Goal: Task Accomplishment & Management: Manage account settings

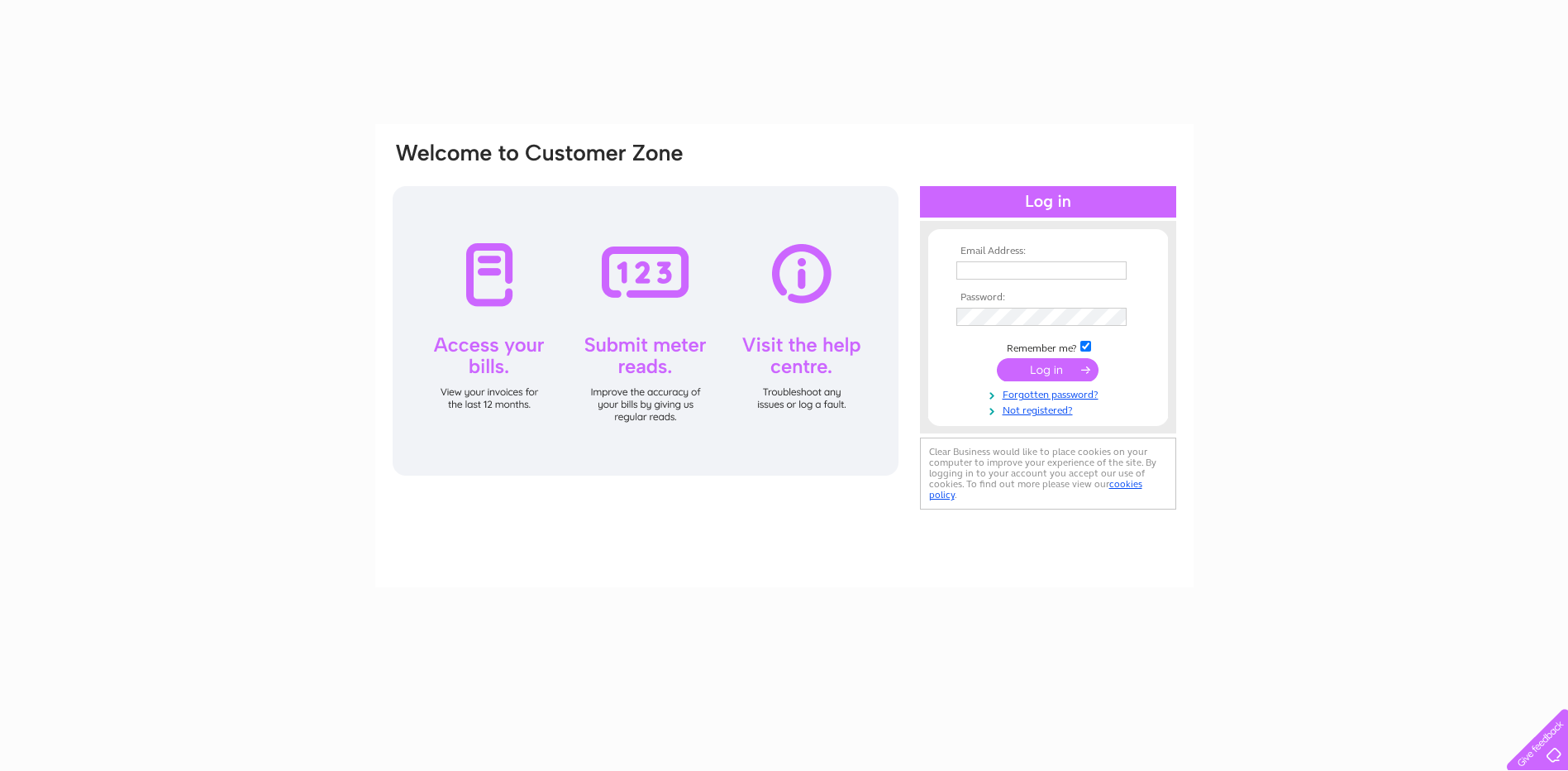
type input "[EMAIL_ADDRESS][DOMAIN_NAME]"
click at [657, 395] on div at bounding box center [646, 331] width 506 height 290
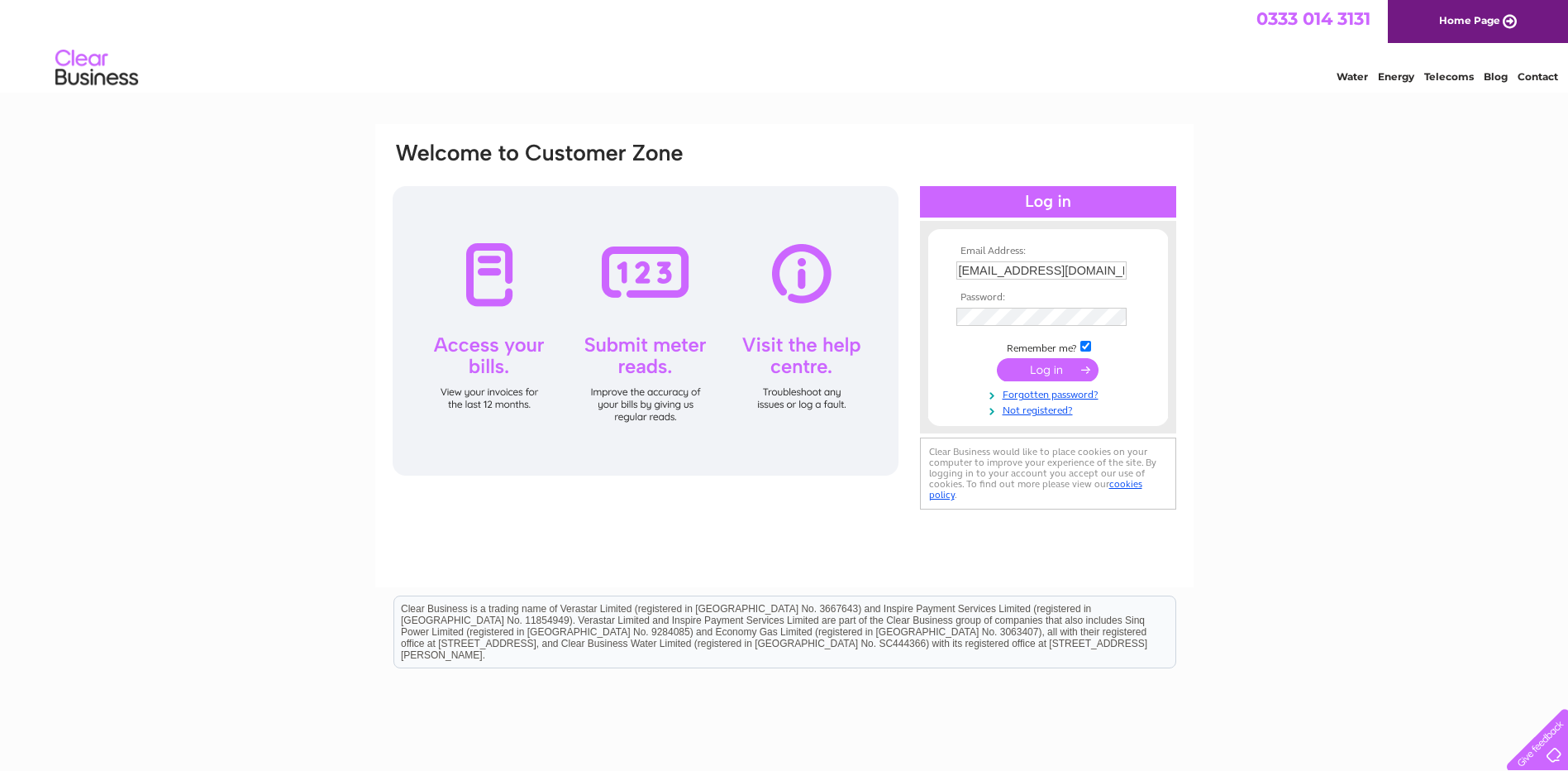
click at [1035, 377] on input "submit" at bounding box center [1048, 370] width 102 height 23
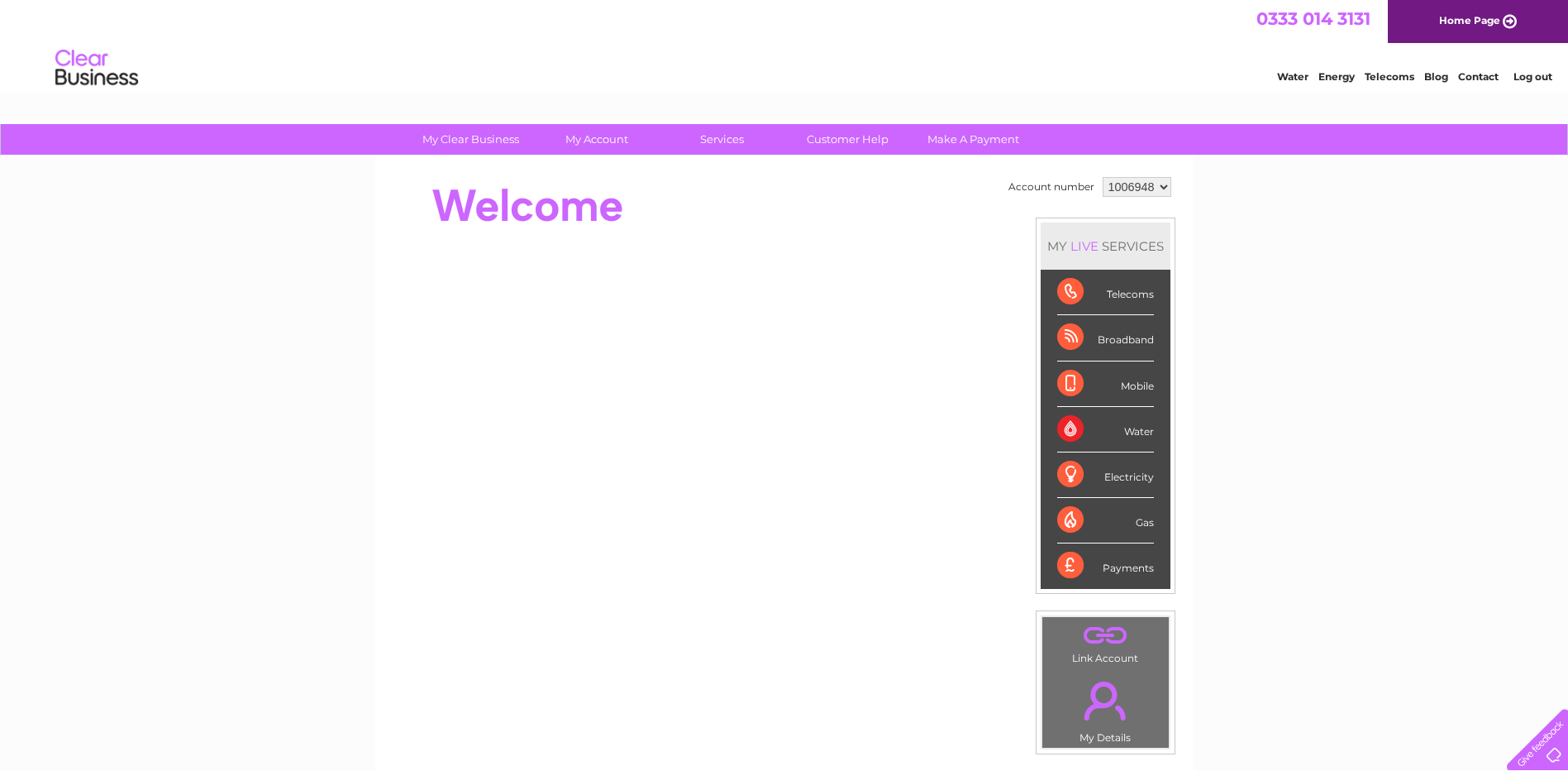
click at [1129, 565] on div "Payments" at bounding box center [1106, 566] width 97 height 45
click at [1073, 565] on div "Payments" at bounding box center [1106, 566] width 97 height 45
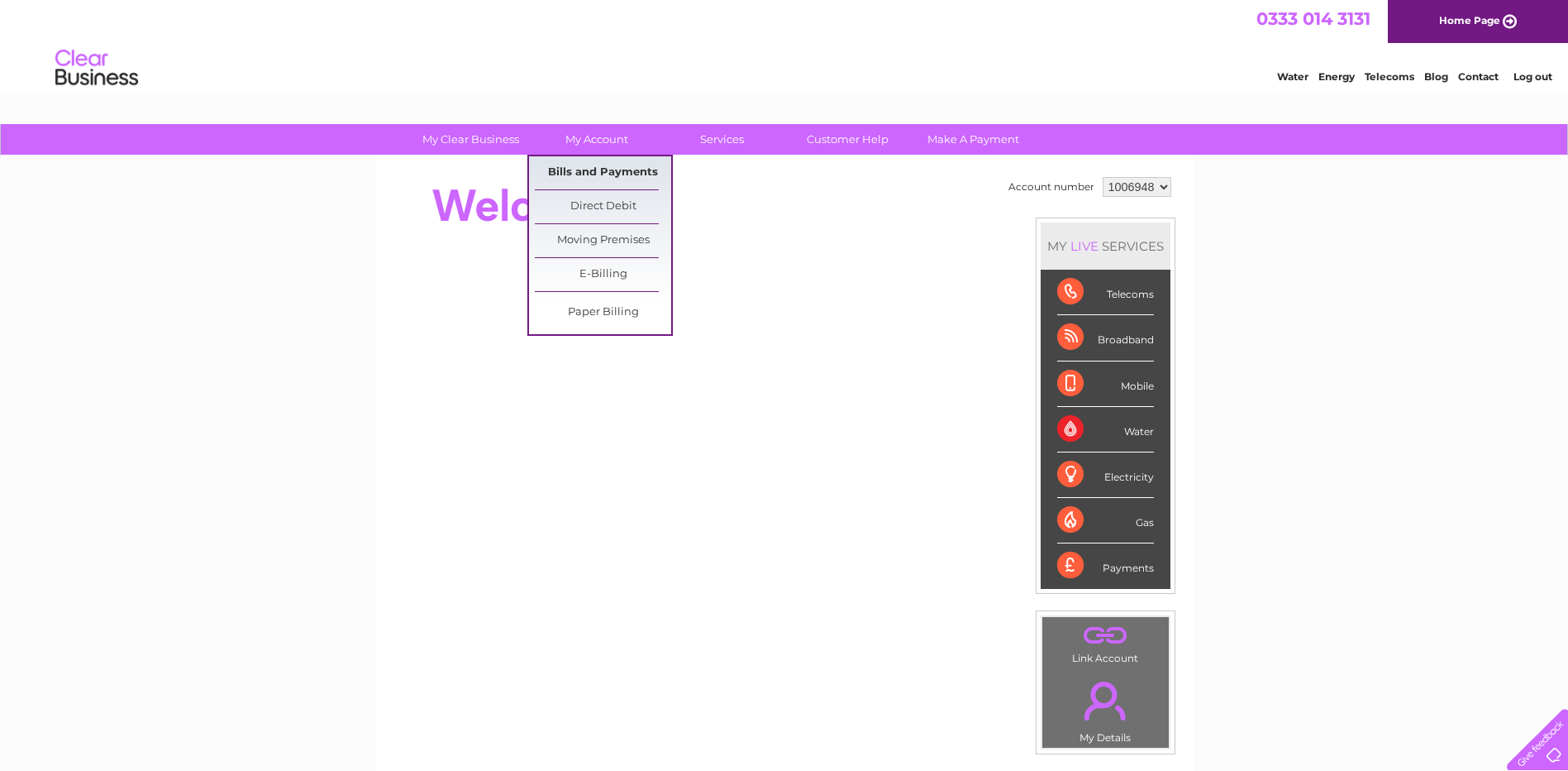
click at [593, 170] on link "Bills and Payments" at bounding box center [602, 172] width 136 height 33
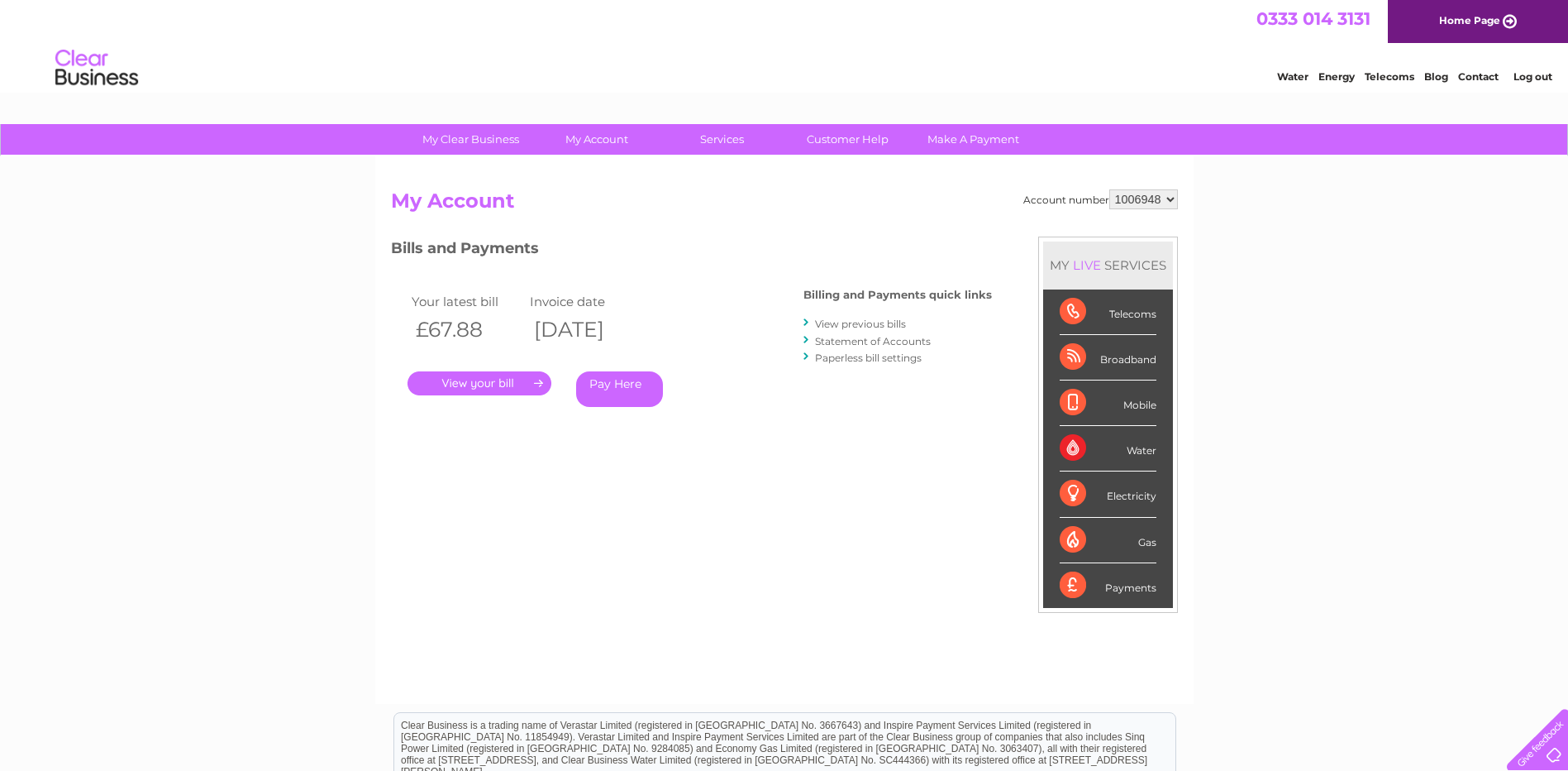
click at [502, 385] on link "." at bounding box center [478, 383] width 143 height 24
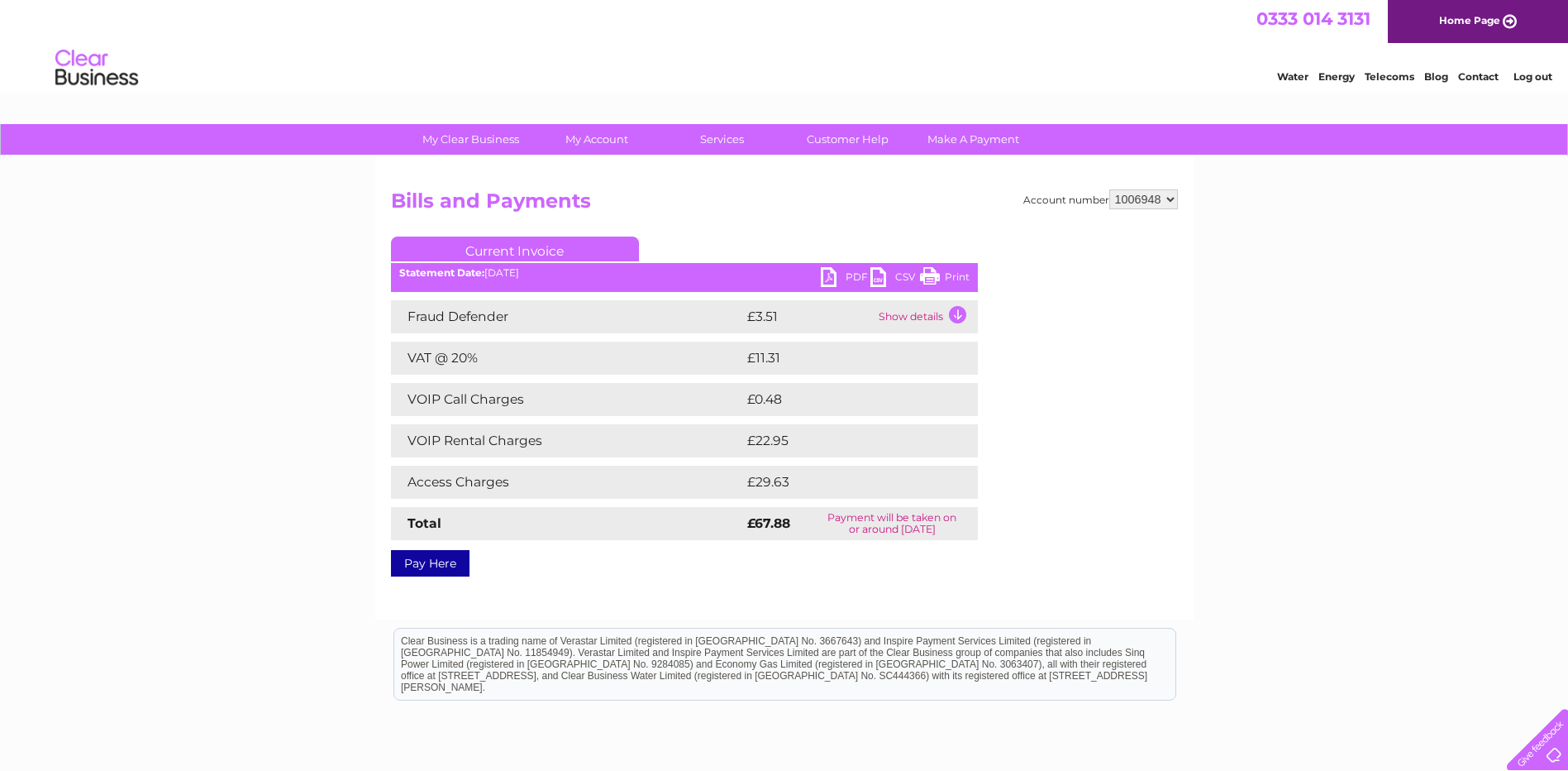
click at [830, 278] on link "PDF" at bounding box center [845, 279] width 50 height 24
